Goal: Task Accomplishment & Management: Use online tool/utility

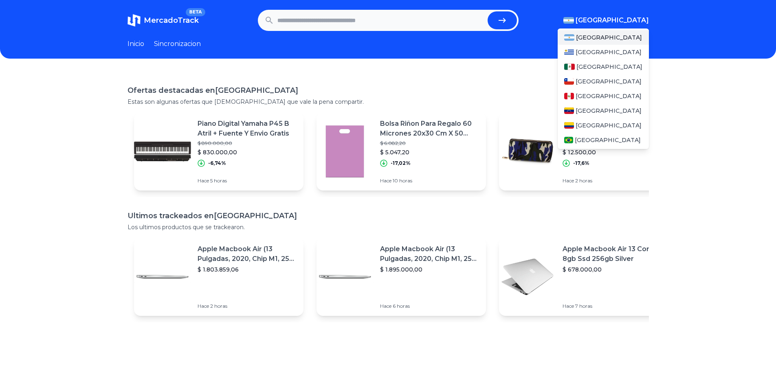
click at [628, 20] on span "[GEOGRAPHIC_DATA]" at bounding box center [611, 20] width 73 height 10
click at [586, 141] on span "[GEOGRAPHIC_DATA]" at bounding box center [608, 140] width 66 height 8
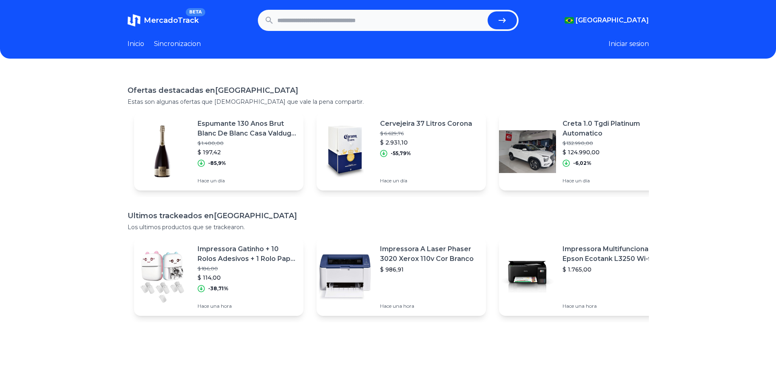
click at [704, 104] on div "Ofertas destacadas en Brasil Estas son algunas ofertas que creemos que vale la …" at bounding box center [388, 256] width 776 height 368
click at [630, 43] on button "Iniciar sesion" at bounding box center [628, 44] width 40 height 10
click at [135, 42] on link "Inicio" at bounding box center [135, 44] width 17 height 10
click at [338, 25] on input "text" at bounding box center [380, 20] width 207 height 18
click at [362, 17] on input "text" at bounding box center [380, 20] width 207 height 18
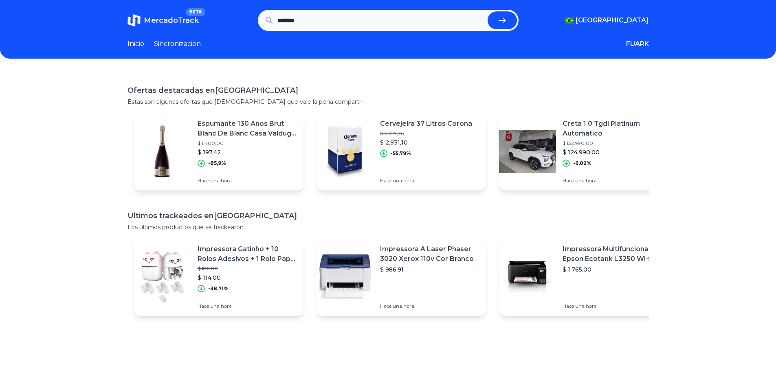
type input "********"
click at [487, 11] on button "submit" at bounding box center [501, 20] width 29 height 18
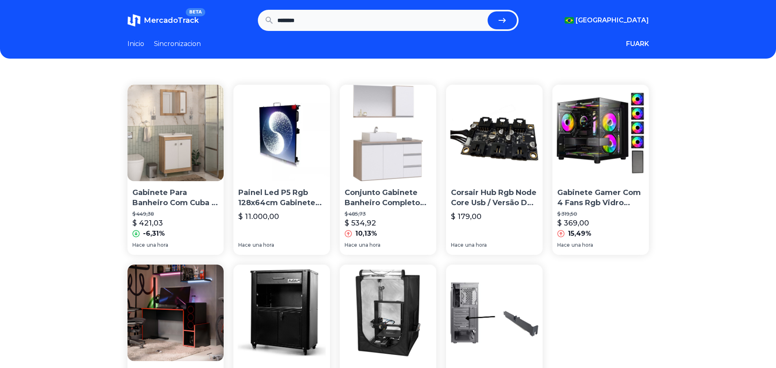
click at [168, 20] on span "MercadoTrack" at bounding box center [171, 20] width 55 height 9
